Goal: Check status: Check status

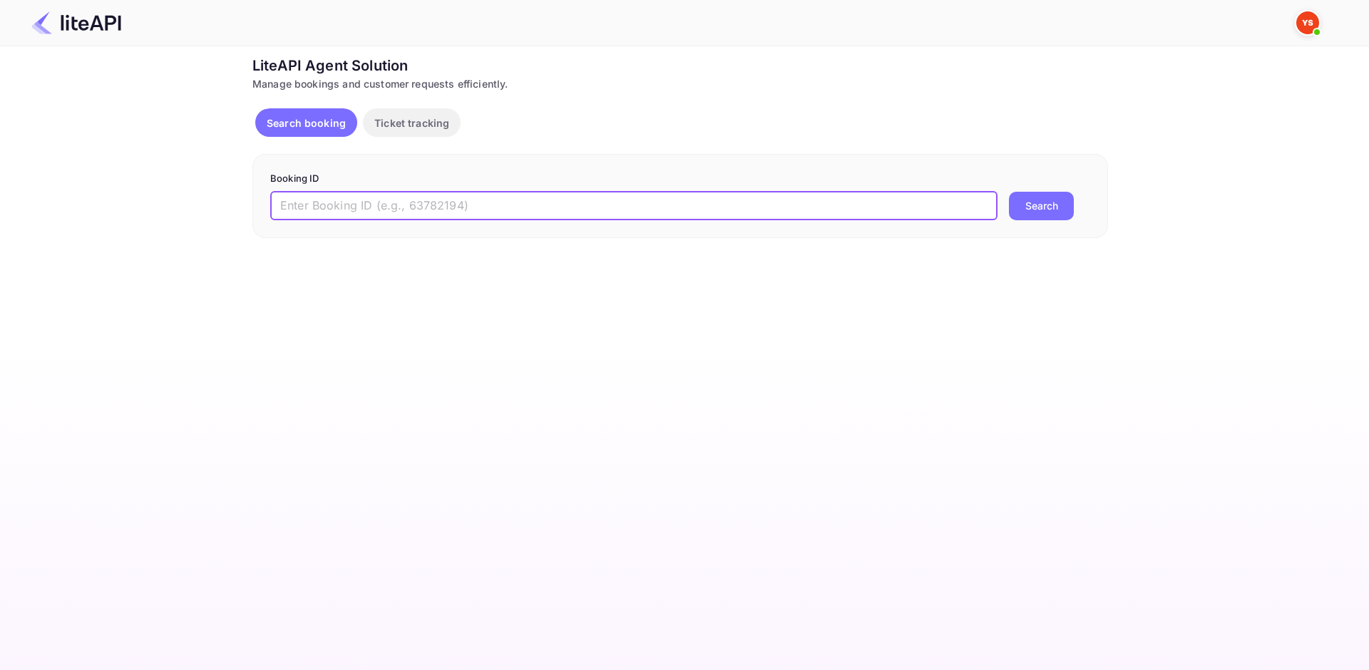
click at [381, 186] on form "Booking ID ​ Search" at bounding box center [680, 196] width 820 height 48
paste input "8951952"
type input "8951952"
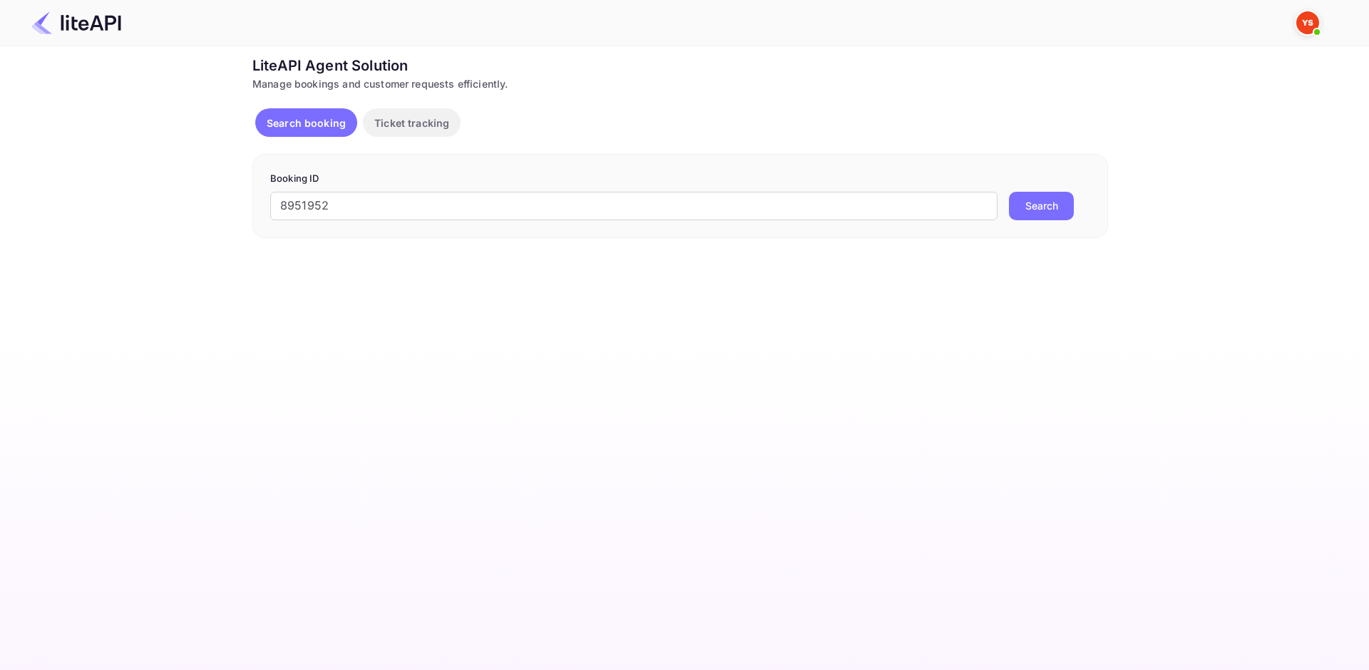
click at [1033, 202] on button "Search" at bounding box center [1041, 206] width 65 height 29
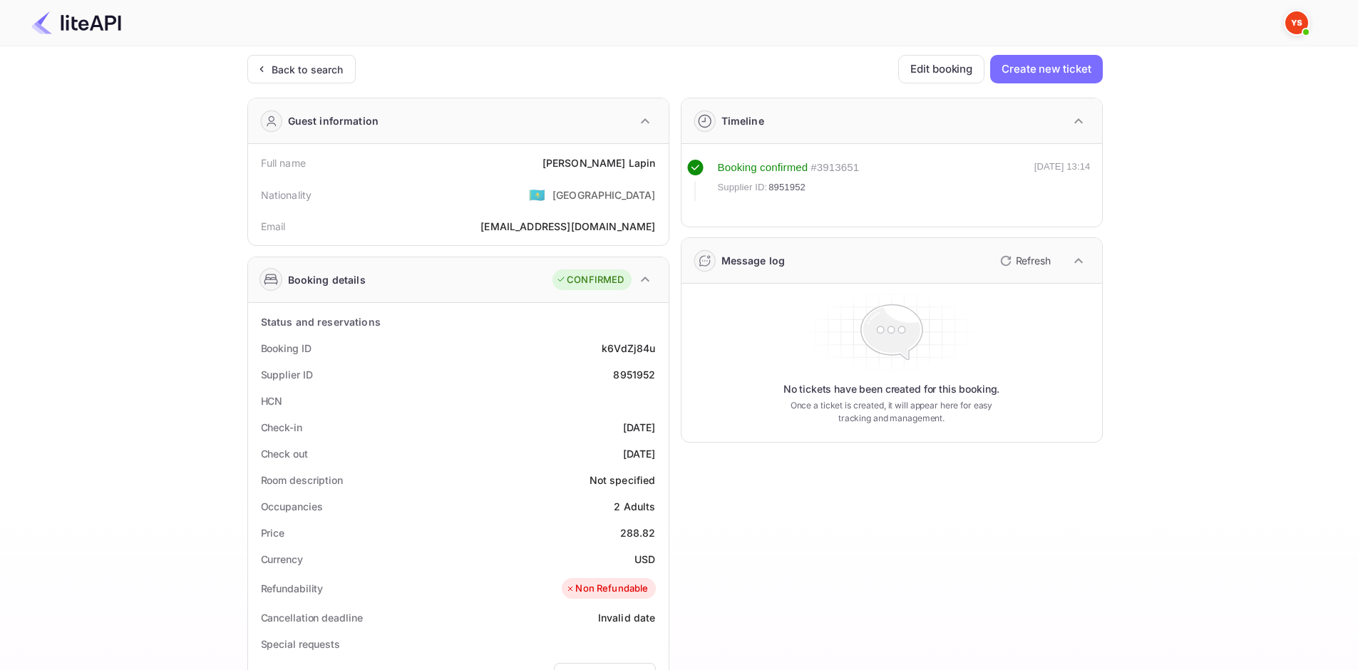
click at [593, 163] on div "[PERSON_NAME]" at bounding box center [598, 162] width 113 height 15
click at [591, 162] on div "[PERSON_NAME]" at bounding box center [598, 162] width 113 height 15
click at [609, 172] on div "Full name [PERSON_NAME]" at bounding box center [458, 163] width 409 height 26
click at [593, 164] on div "[PERSON_NAME]" at bounding box center [598, 162] width 113 height 15
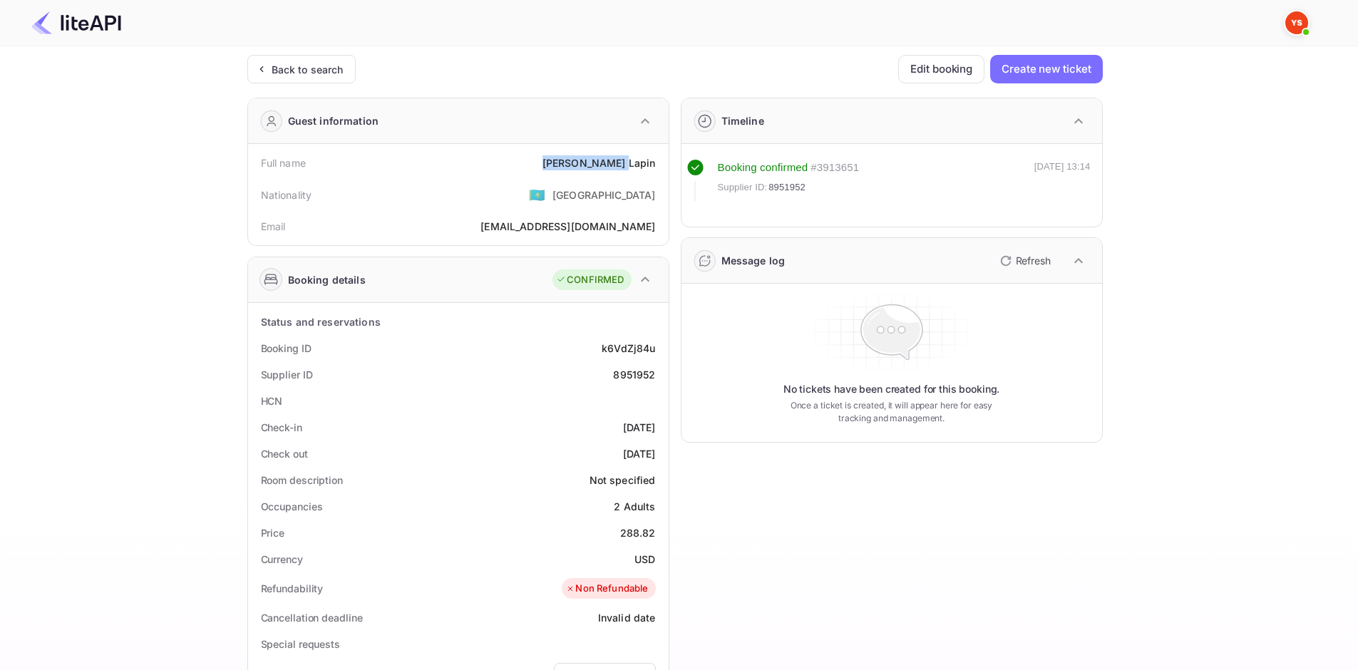
click at [592, 164] on div "[PERSON_NAME]" at bounding box center [598, 162] width 113 height 15
click at [591, 165] on div "[PERSON_NAME]" at bounding box center [598, 162] width 113 height 15
click at [653, 172] on div "Full name [PERSON_NAME]" at bounding box center [458, 163] width 409 height 26
drag, startPoint x: 655, startPoint y: 169, endPoint x: 570, endPoint y: 159, distance: 86.1
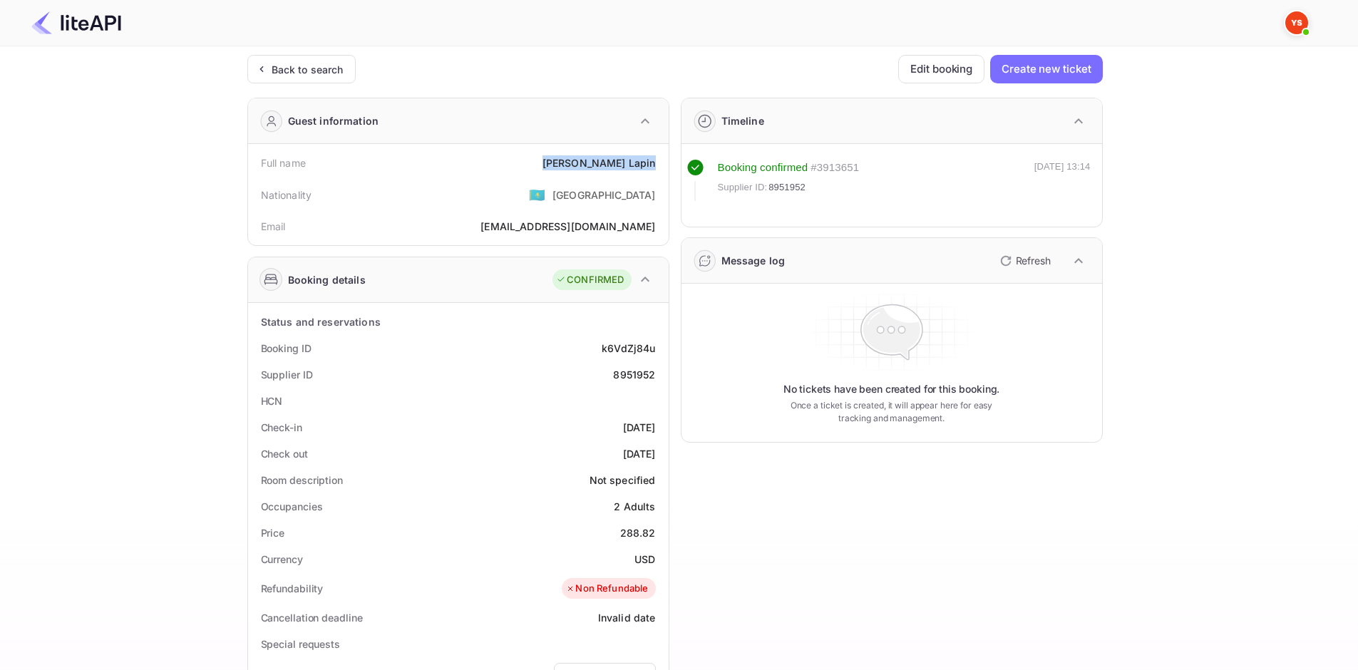
click at [570, 159] on div "Full name [PERSON_NAME]" at bounding box center [458, 163] width 409 height 26
copy div "[PERSON_NAME]"
drag, startPoint x: 621, startPoint y: 535, endPoint x: 661, endPoint y: 555, distance: 45.3
click at [661, 555] on div "Status and reservations Booking ID k6VdZj84u Supplier ID 8951952 HCN Check-in […" at bounding box center [458, 656] width 409 height 695
copy div "288.82 Currency USD"
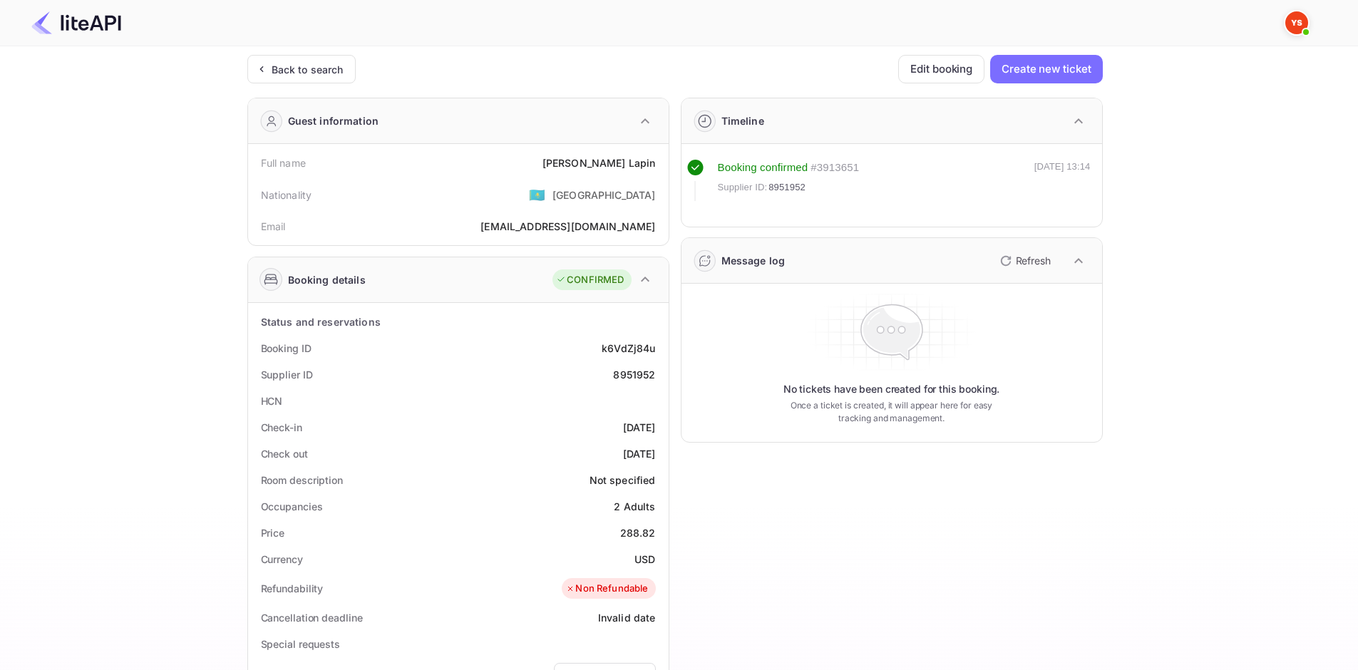
click at [523, 398] on div "HCN" at bounding box center [458, 401] width 409 height 26
